Goal: Complete application form

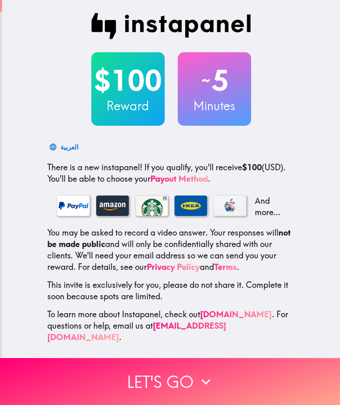
click at [172, 377] on button "Let's go" at bounding box center [170, 381] width 340 height 47
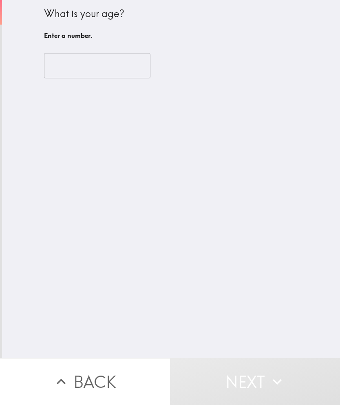
click at [115, 68] on input "number" at bounding box center [97, 65] width 106 height 25
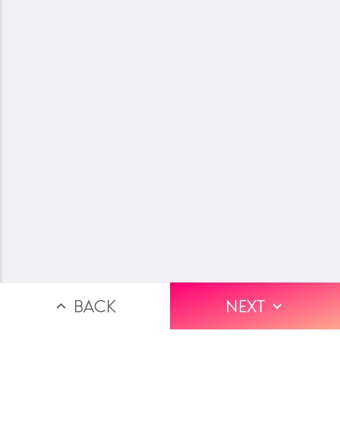
type input "64"
click at [249, 390] on button "Next" at bounding box center [255, 413] width 170 height 47
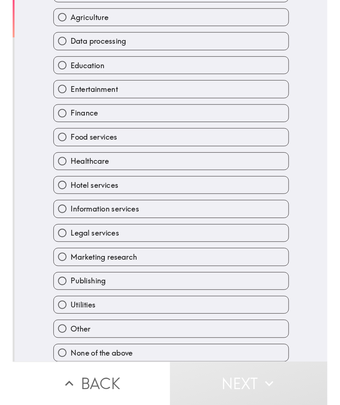
scroll to position [77, 0]
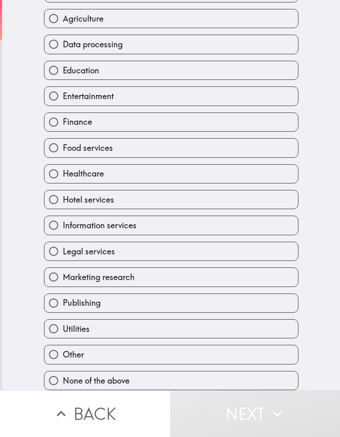
click at [60, 355] on input "Other" at bounding box center [53, 354] width 18 height 18
radio input "true"
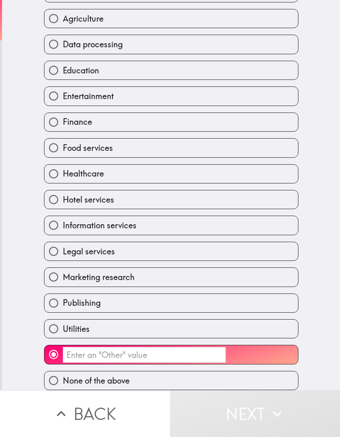
click at [161, 355] on input "​" at bounding box center [144, 355] width 163 height 16
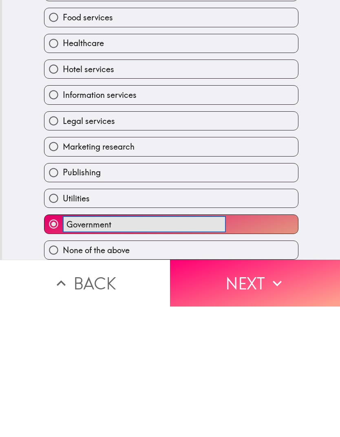
type input "Government"
click at [257, 390] on button "Next" at bounding box center [255, 413] width 170 height 47
